Goal: Information Seeking & Learning: Learn about a topic

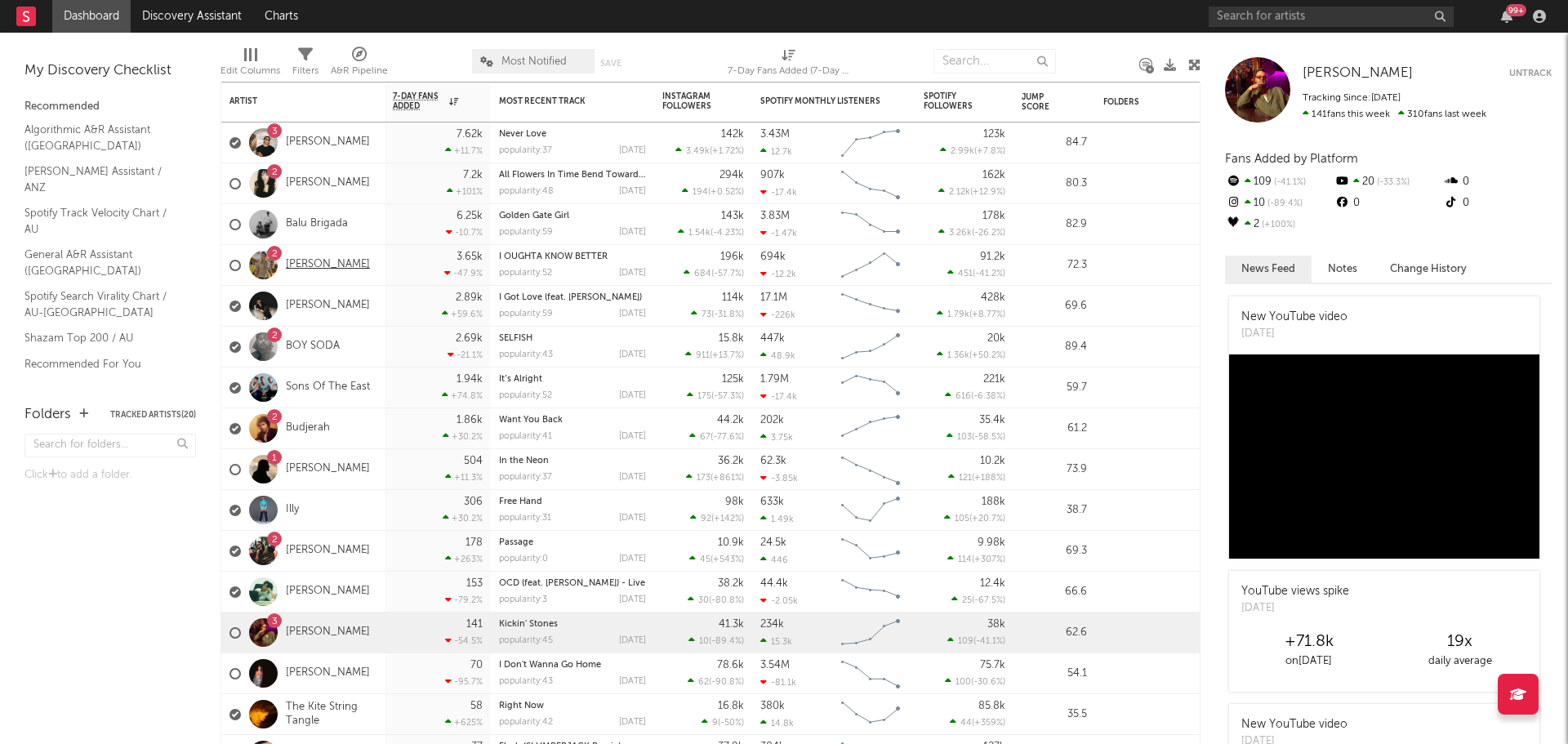
click at [324, 270] on link "[PERSON_NAME]" at bounding box center [328, 264] width 84 height 14
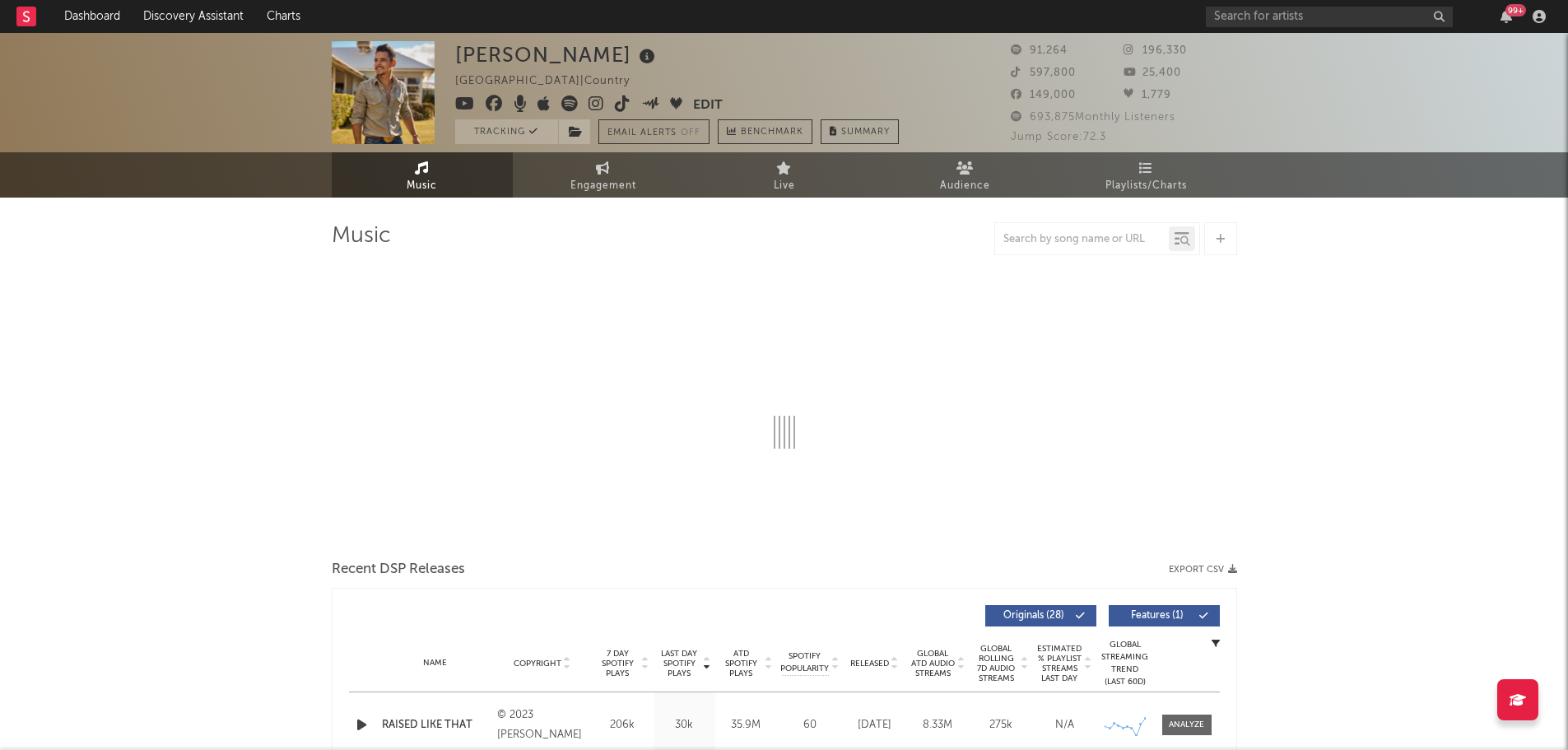
select select "6m"
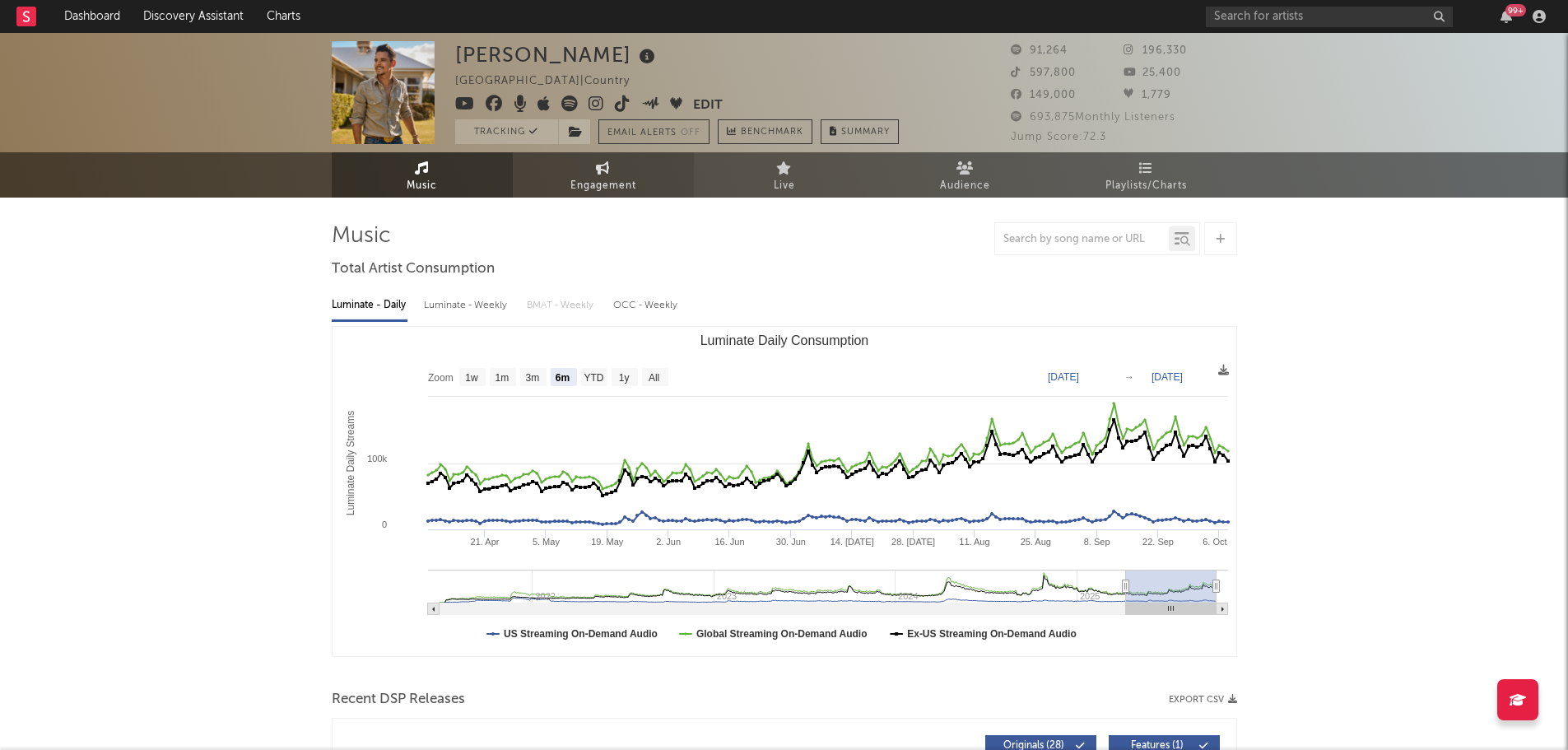
click at [573, 192] on span "Engagement" at bounding box center [603, 185] width 66 height 20
select select "1w"
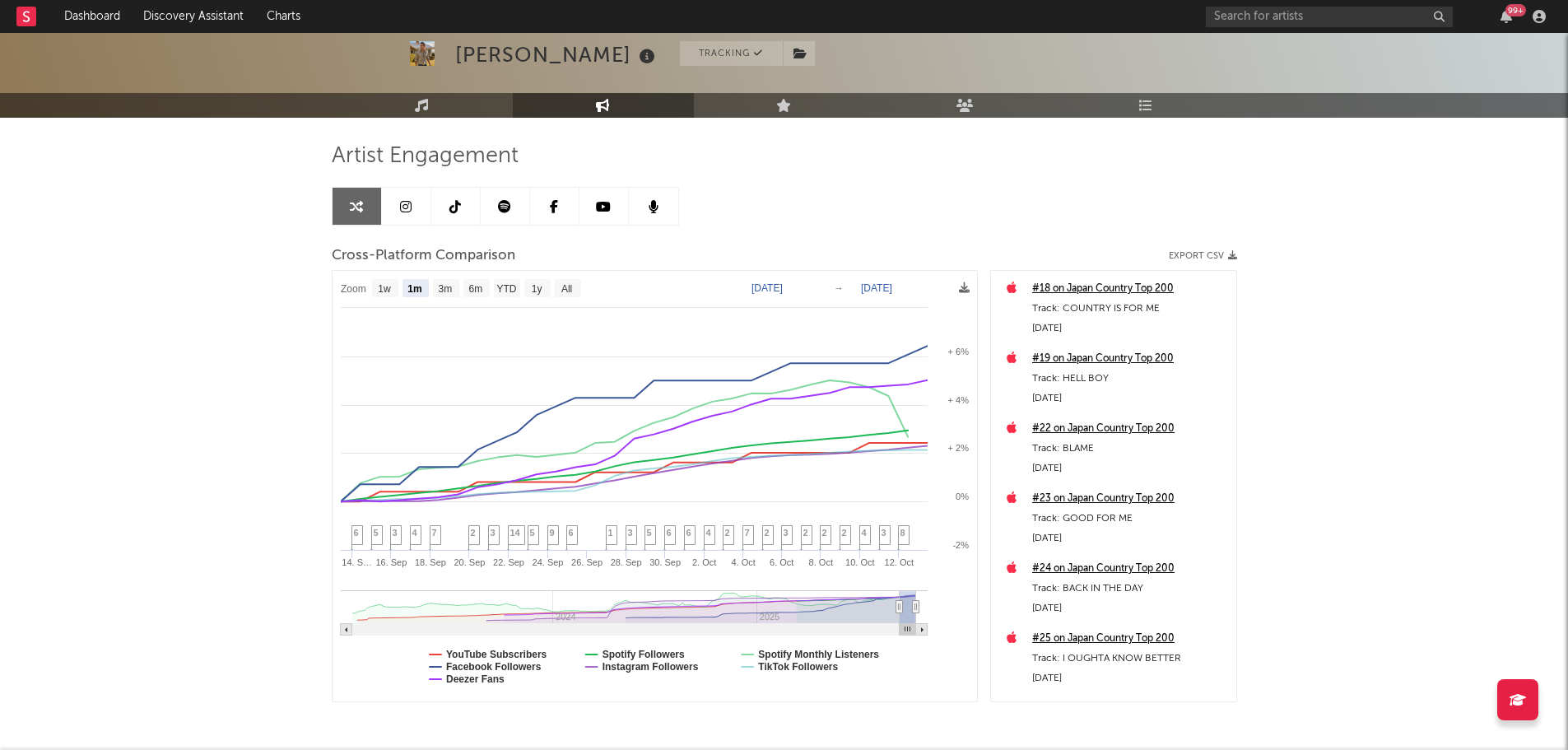
scroll to position [82, 0]
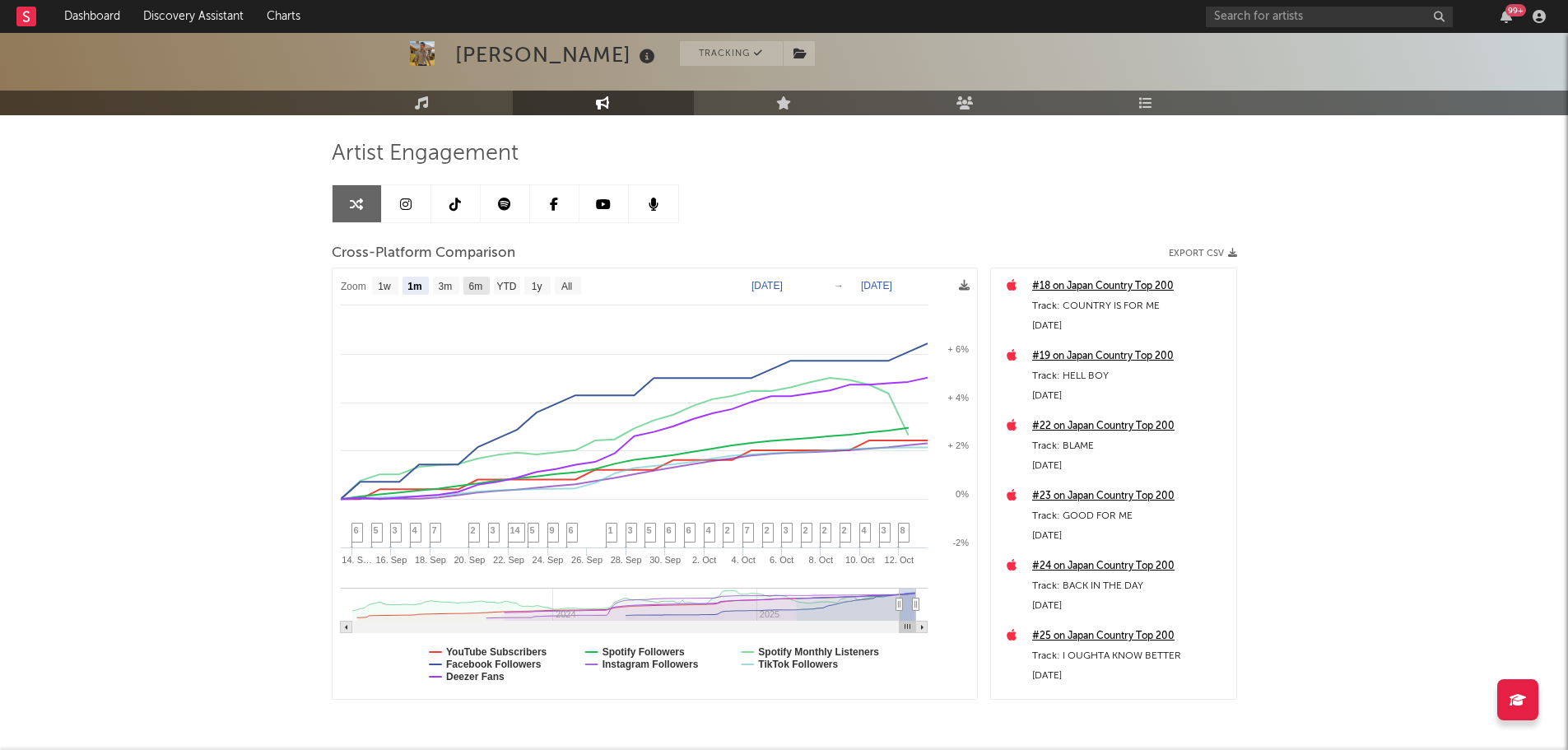
click at [480, 285] on text "6m" at bounding box center [475, 286] width 14 height 11
select select "6m"
type input "[DATE]"
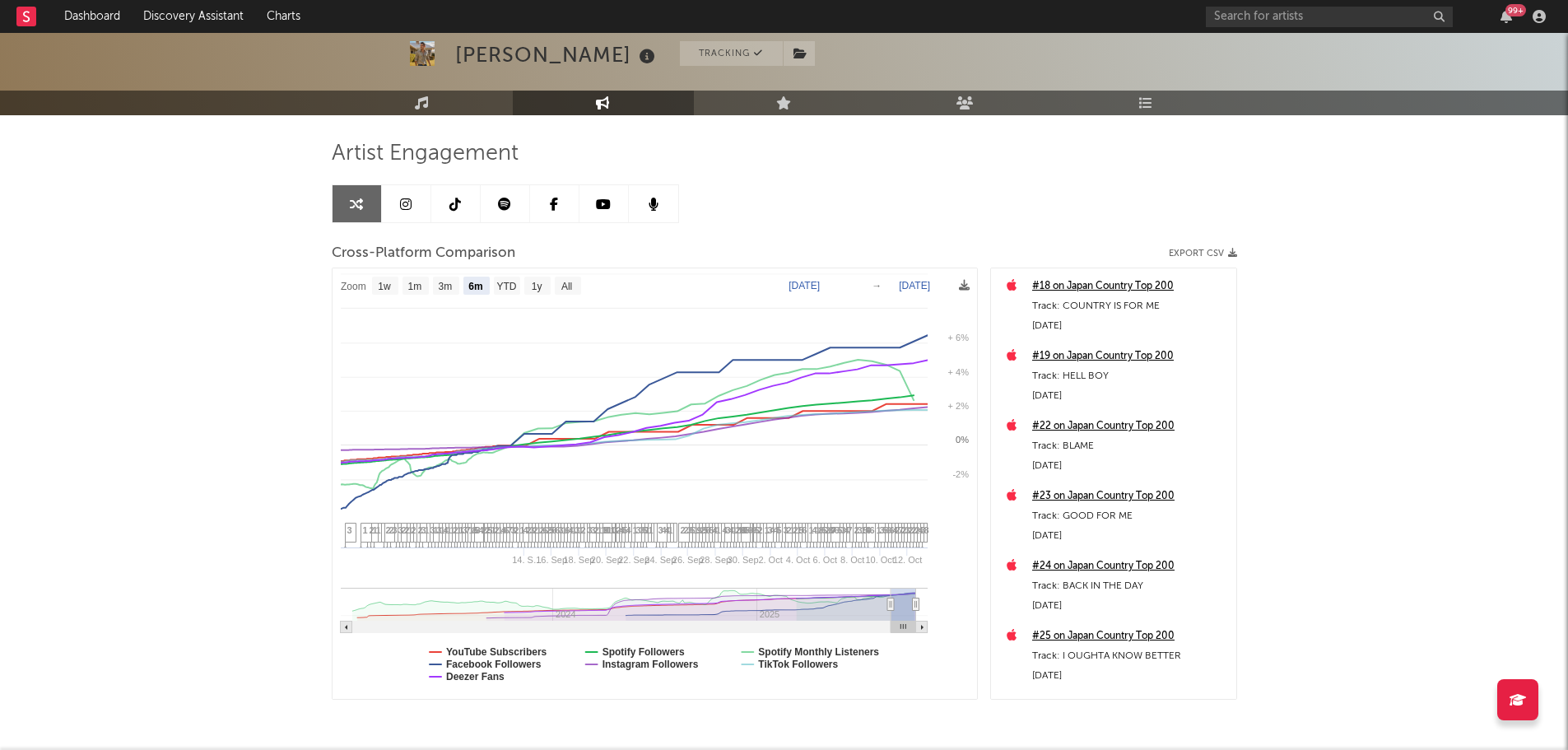
select select "6m"
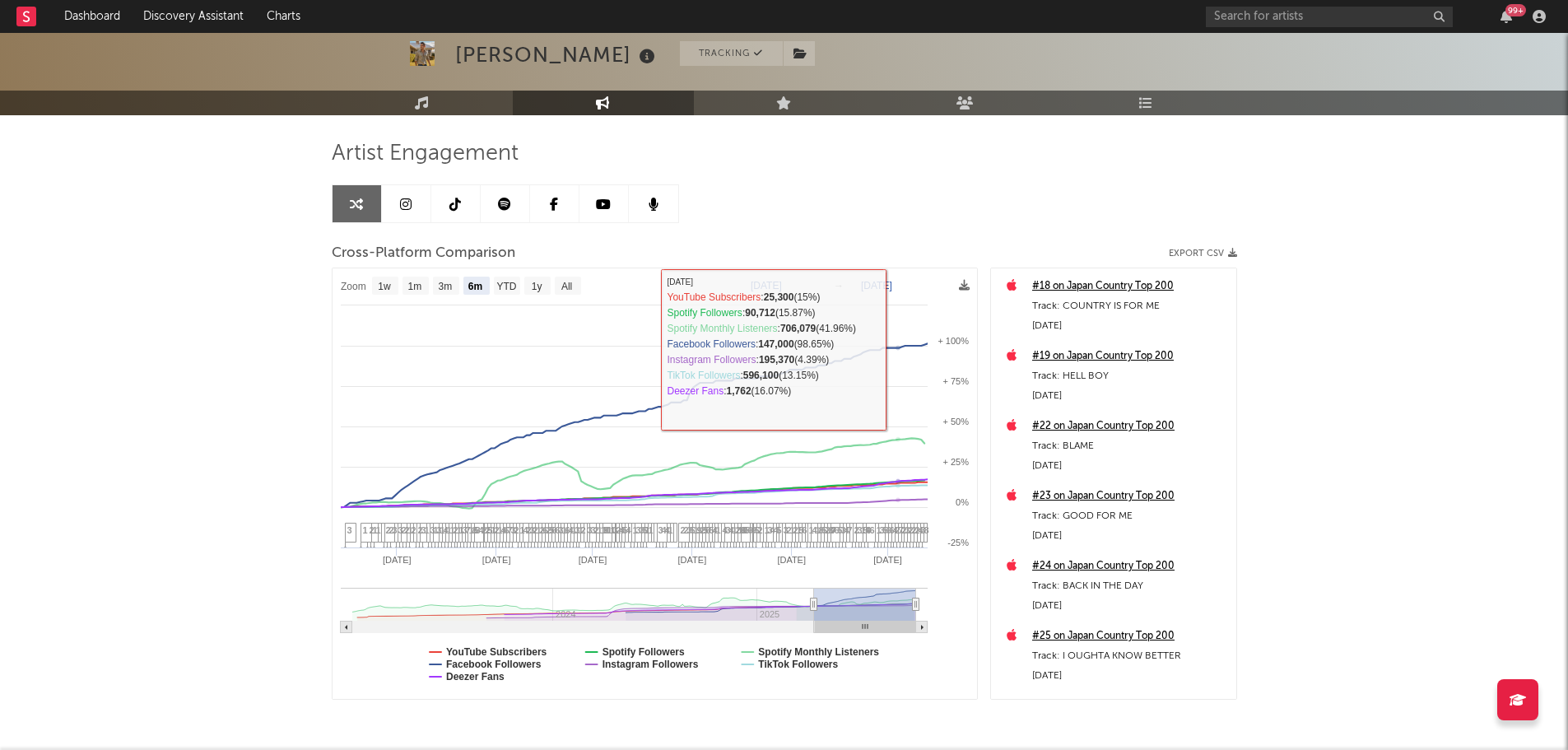
click at [863, 223] on div "Artist Engagement Cross-Platform Comparison Export CSV Zoom 1w 1m 3m 6m YTD 1y …" at bounding box center [784, 420] width 905 height 560
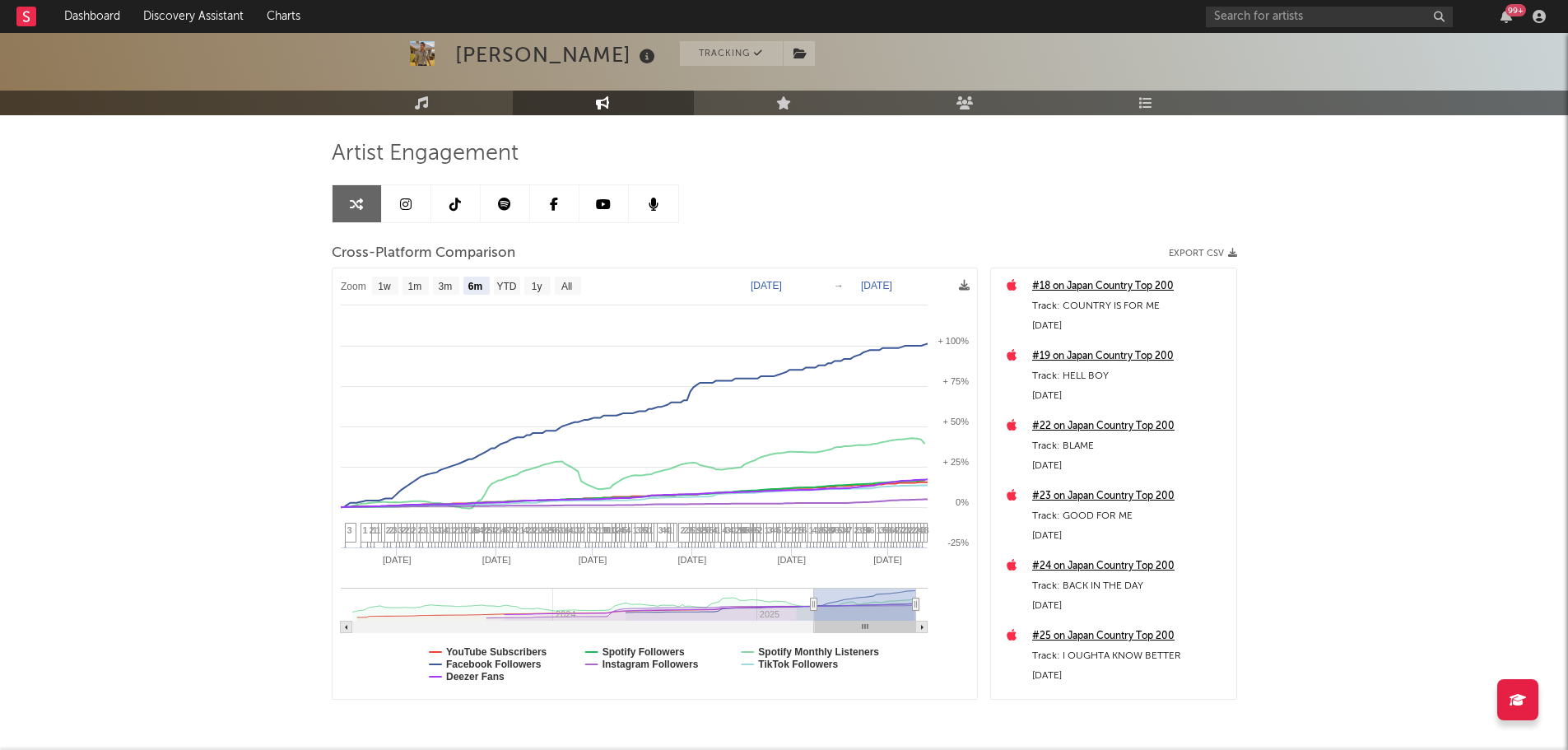
click at [850, 220] on div "Artist Engagement Cross-Platform Comparison Export CSV Zoom 1w 1m 3m 6m YTD 1y …" at bounding box center [784, 420] width 905 height 560
click at [1163, 192] on div "Artist Engagement Cross-Platform Comparison Export CSV Zoom 1w 1m 3m 6m YTD 1y …" at bounding box center [784, 420] width 905 height 560
